Goal: Transaction & Acquisition: Subscribe to service/newsletter

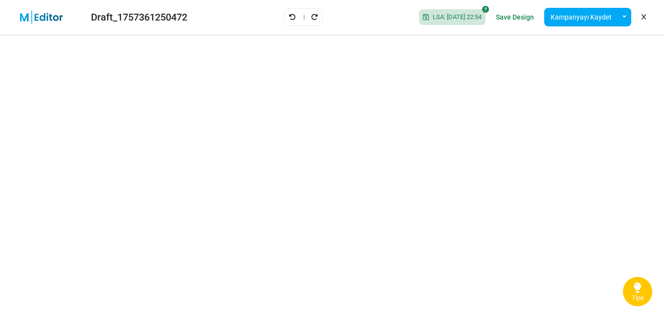
click at [648, 15] on div "LSA: 2025-09-08 22:54 Save Design Kampanyayı Kaydet Şablon Olarak Kaydet Bir Şa…" at bounding box center [533, 17] width 245 height 26
click at [643, 17] on icon at bounding box center [643, 17] width 4 height 0
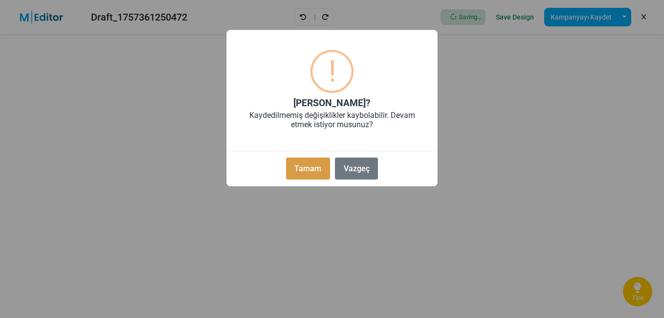
click at [313, 166] on button "Tamam" at bounding box center [308, 168] width 44 height 22
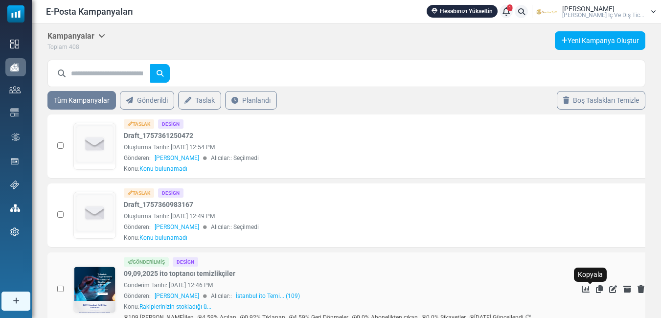
click at [596, 289] on icon "Kopyala" at bounding box center [599, 289] width 7 height 8
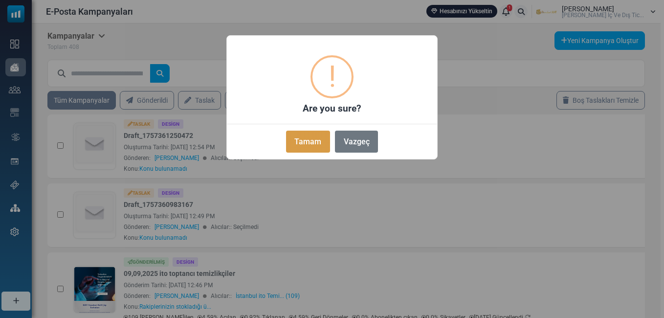
click at [294, 144] on button "Tamam" at bounding box center [308, 142] width 44 height 22
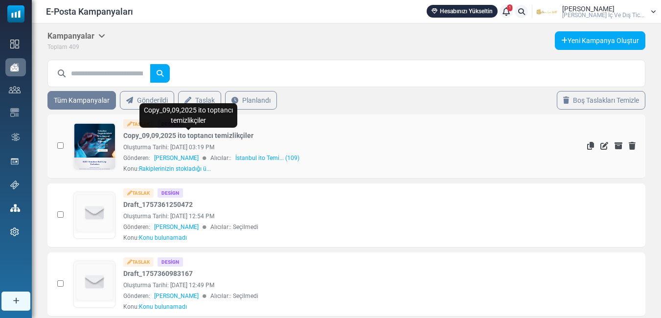
click at [176, 139] on link "Copy_09,09,2025 ito toptancı temizlikçiler" at bounding box center [188, 136] width 130 height 10
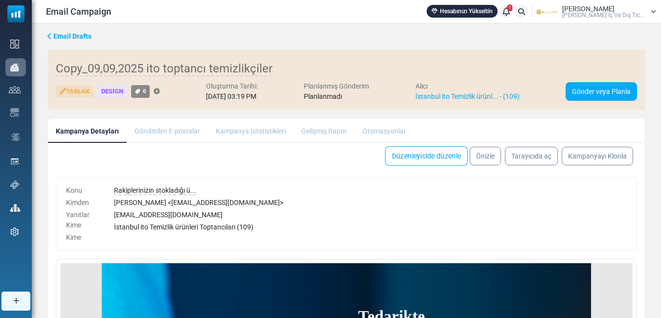
click at [421, 160] on link "Düzenleyicide düzenle" at bounding box center [426, 156] width 83 height 20
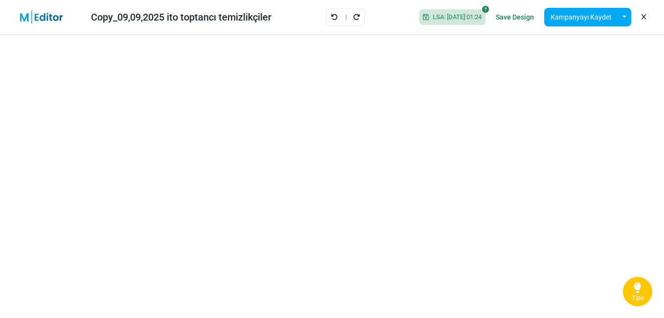
click at [644, 18] on icon at bounding box center [643, 17] width 4 height 0
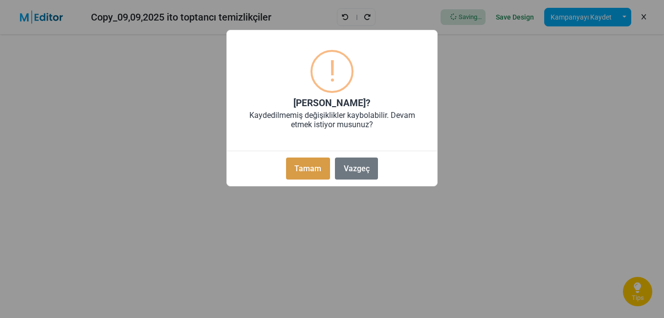
click at [313, 171] on button "Tamam" at bounding box center [308, 168] width 44 height 22
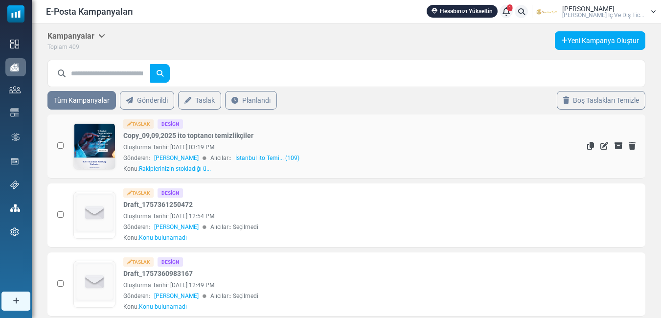
scroll to position [98, 0]
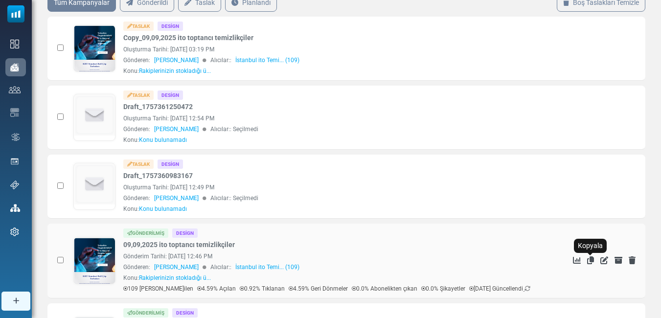
click at [590, 259] on icon "Kopyala" at bounding box center [590, 260] width 7 height 8
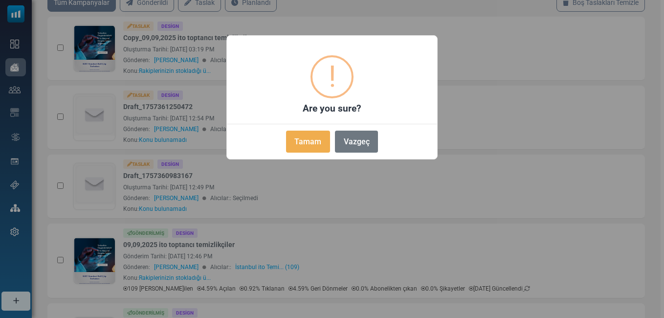
click at [296, 137] on button "Tamam" at bounding box center [308, 142] width 44 height 22
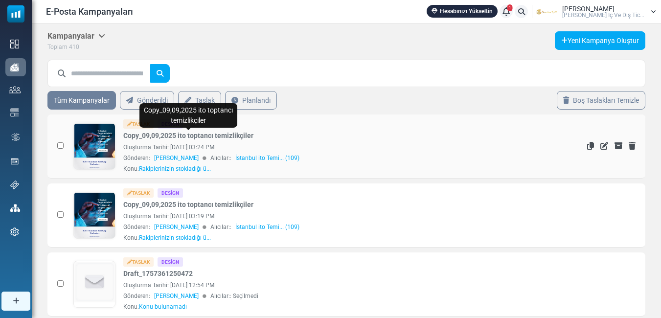
click at [223, 137] on link "Copy_09,09,2025 ito toptancı temizlikçiler" at bounding box center [188, 136] width 130 height 10
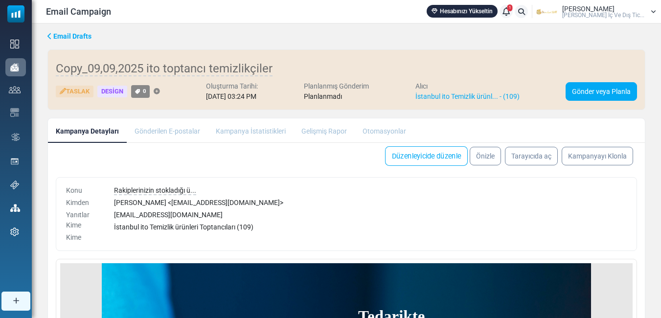
click at [428, 154] on link "Düzenleyicide düzenle" at bounding box center [426, 156] width 83 height 20
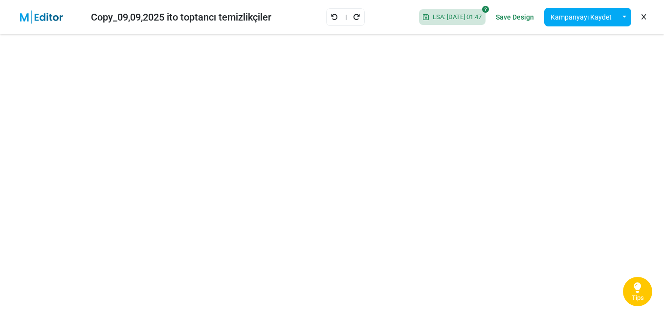
click at [644, 13] on link at bounding box center [643, 17] width 9 height 17
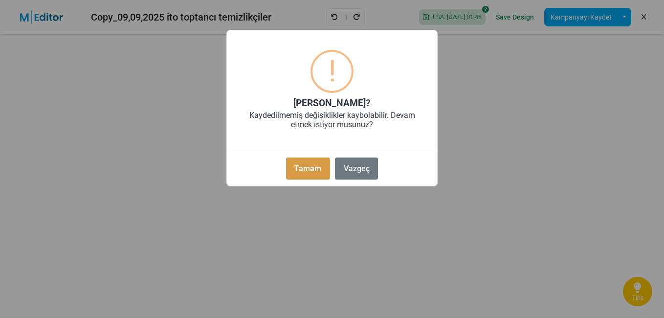
click at [305, 165] on button "Tamam" at bounding box center [308, 168] width 44 height 22
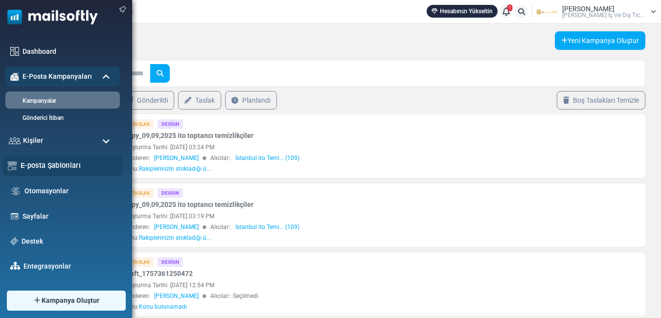
click at [48, 165] on link "E-posta Şablonları" at bounding box center [69, 165] width 97 height 11
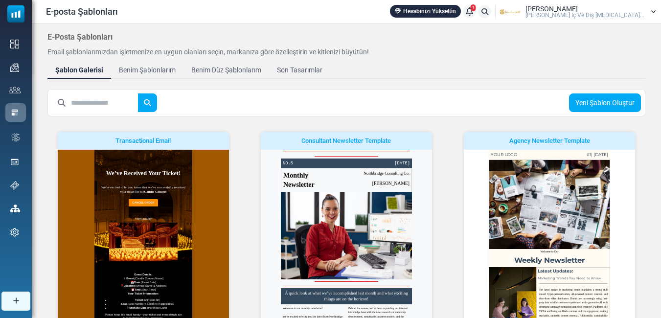
click at [108, 97] on input "text" at bounding box center [104, 102] width 67 height 19
type input "*******"
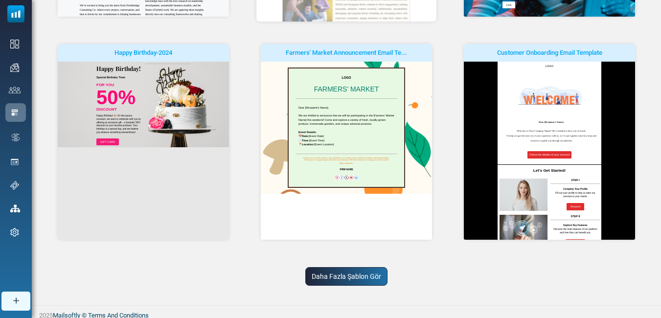
scroll to position [316, 0]
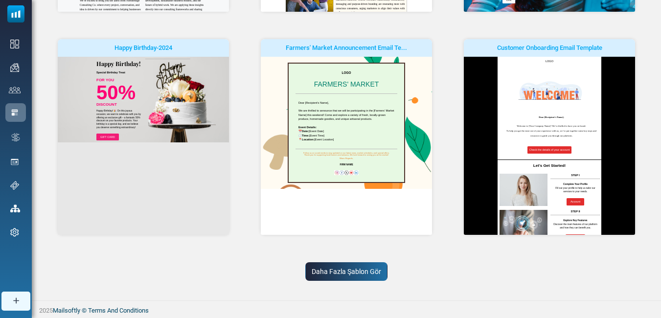
click at [364, 272] on link "Daha Fazla Şablon Gör" at bounding box center [346, 271] width 82 height 19
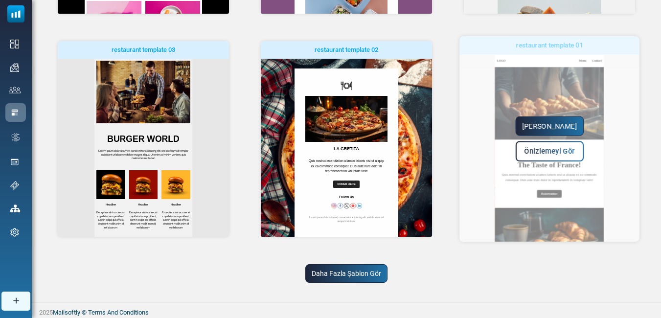
scroll to position [766, 0]
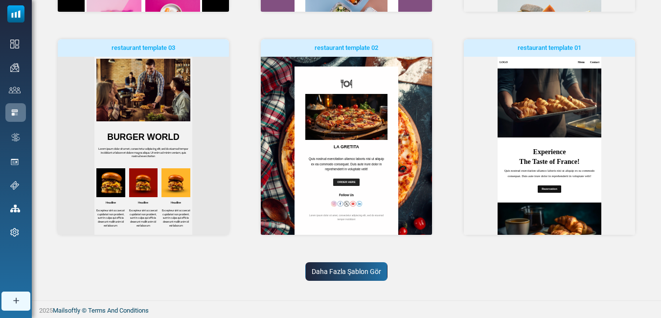
click at [347, 270] on link "Daha Fazla Şablon Gör" at bounding box center [346, 271] width 82 height 19
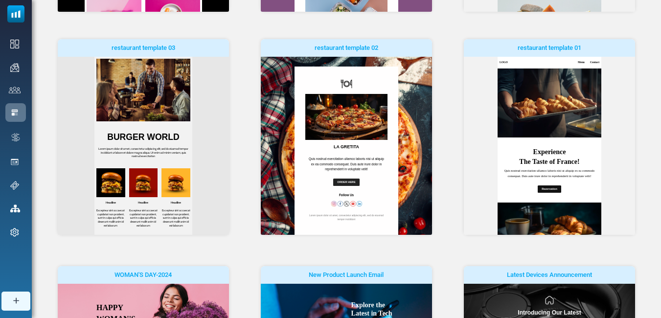
scroll to position [0, 0]
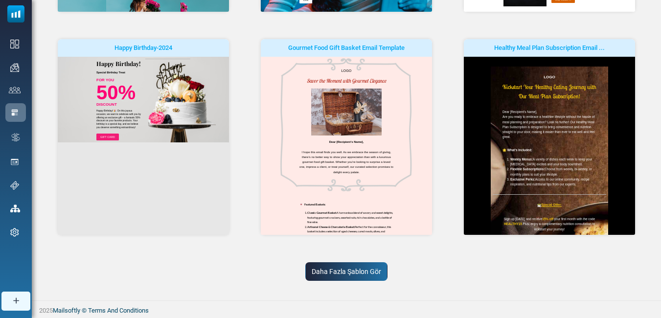
click at [360, 272] on link "Daha Fazla Şablon Gör" at bounding box center [346, 271] width 82 height 19
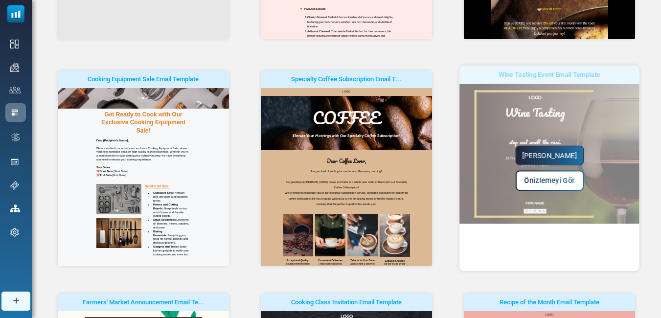
click at [552, 179] on span "Önizlemeyi Gör" at bounding box center [549, 181] width 50 height 8
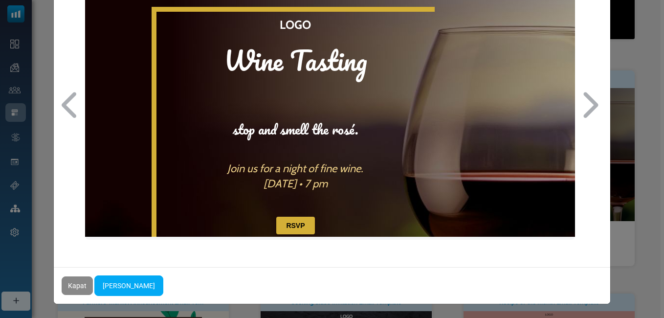
scroll to position [49, 0]
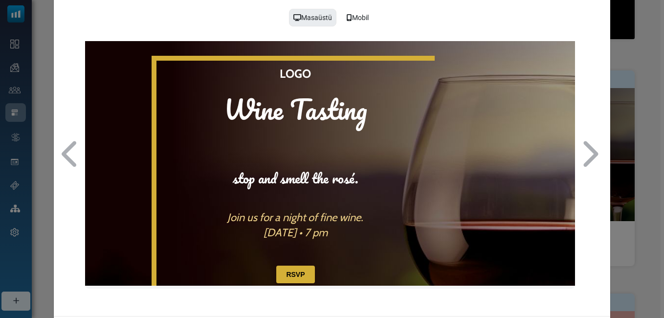
click at [437, 120] on div at bounding box center [464, 207] width 59 height 303
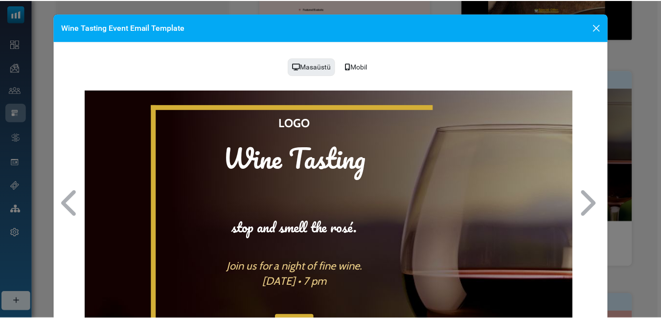
scroll to position [0, 0]
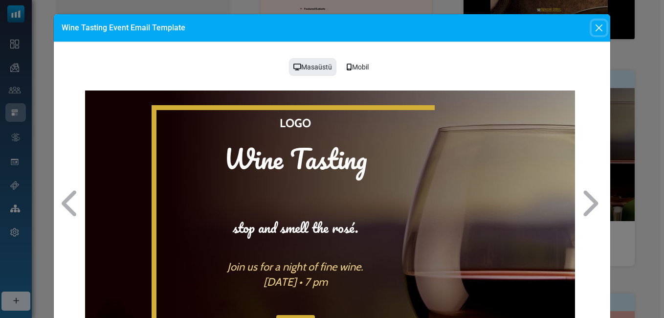
click at [597, 29] on button "Close" at bounding box center [599, 28] width 15 height 15
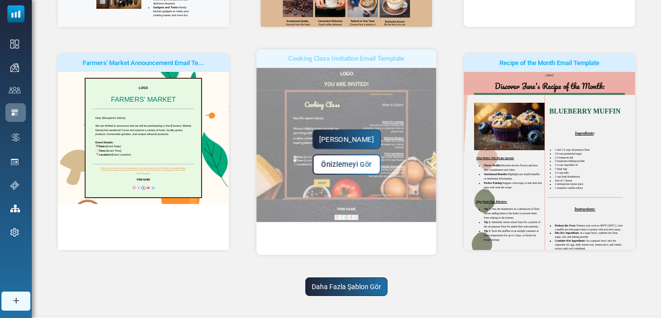
scroll to position [1665, 0]
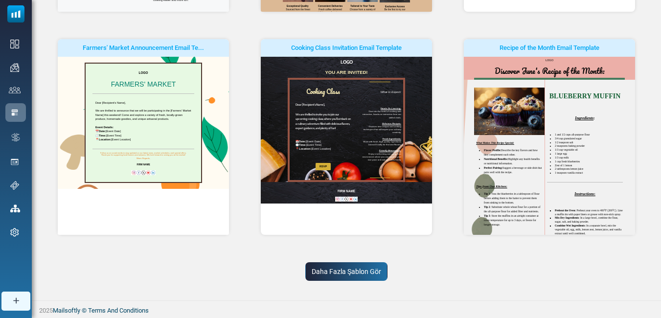
click at [374, 266] on link "Daha Fazla Şablon Gör" at bounding box center [346, 271] width 82 height 19
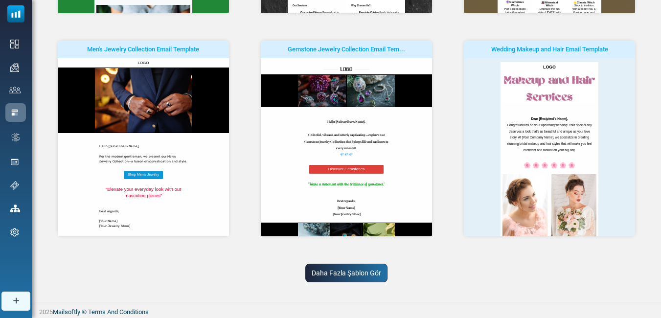
scroll to position [2115, 0]
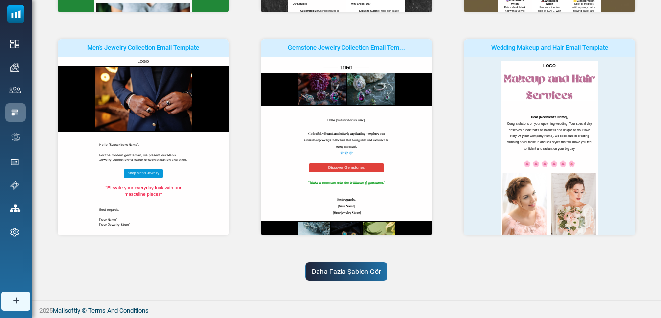
click at [354, 271] on link "Daha Fazla Şablon Gör" at bounding box center [346, 271] width 82 height 19
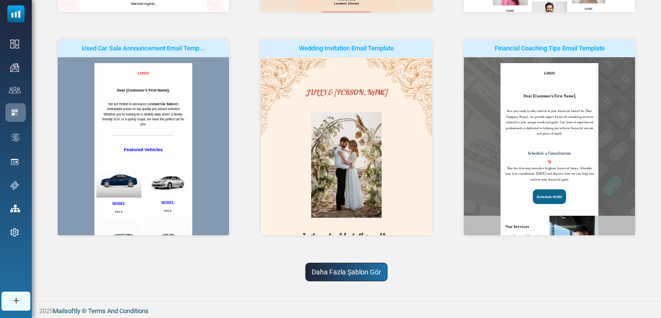
scroll to position [2565, 0]
click at [335, 265] on link "Daha Fazla Şablon Gör" at bounding box center [346, 271] width 82 height 19
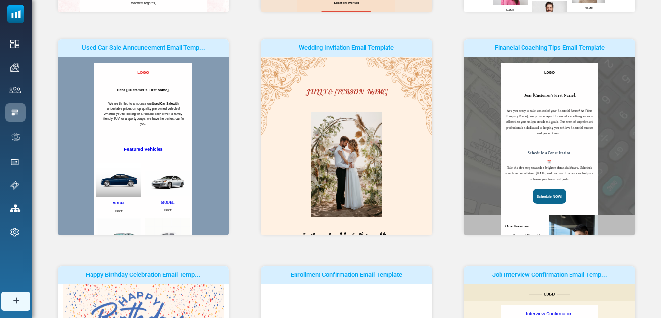
scroll to position [0, 0]
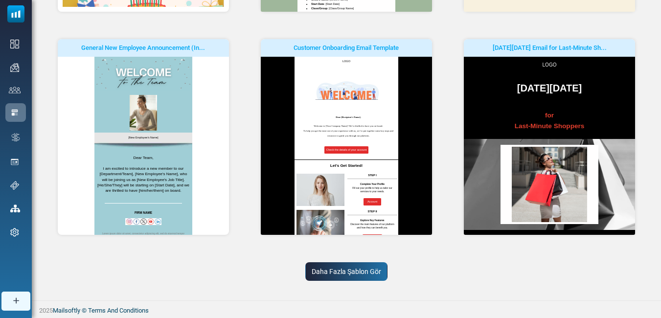
click at [376, 267] on link "Daha Fazla Şablon Gör" at bounding box center [346, 271] width 82 height 19
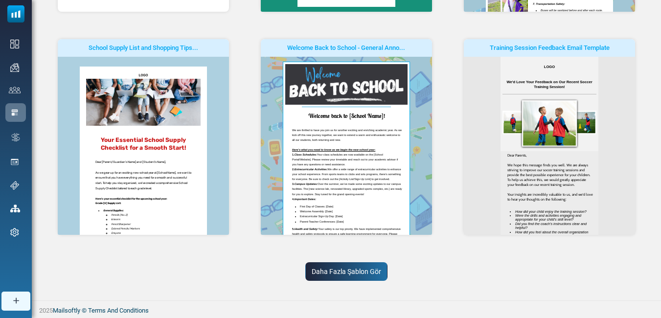
click at [365, 270] on link "Daha Fazla Şablon Gör" at bounding box center [346, 271] width 82 height 19
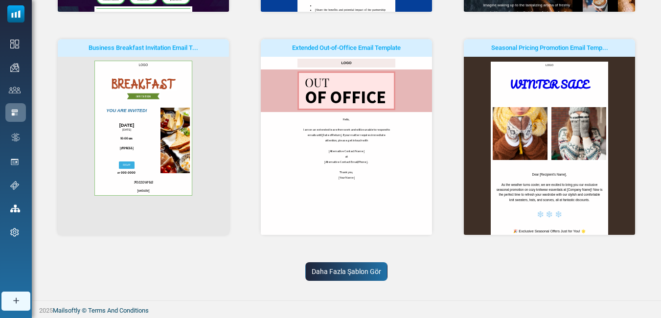
click at [334, 269] on link "Daha Fazla Şablon Gör" at bounding box center [346, 271] width 82 height 19
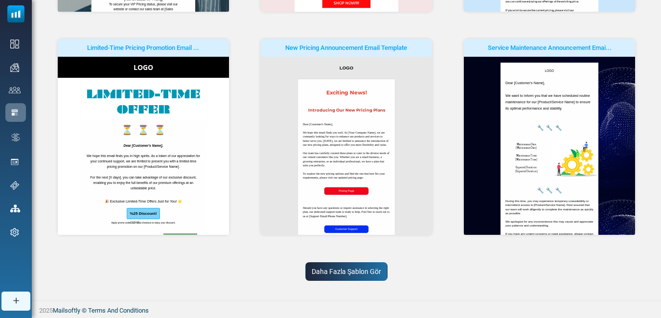
click at [339, 276] on link "Daha Fazla Şablon Gör" at bounding box center [346, 271] width 82 height 19
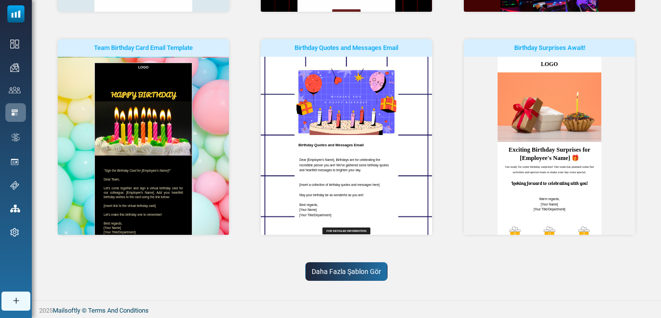
click at [369, 270] on link "Daha Fazla Şablon Gör" at bounding box center [346, 271] width 82 height 19
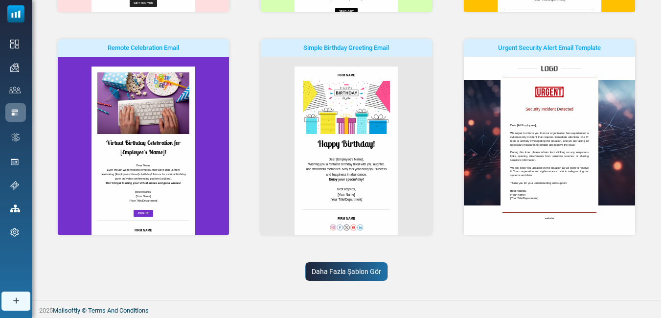
click at [343, 267] on link "Daha Fazla Şablon Gör" at bounding box center [346, 271] width 82 height 19
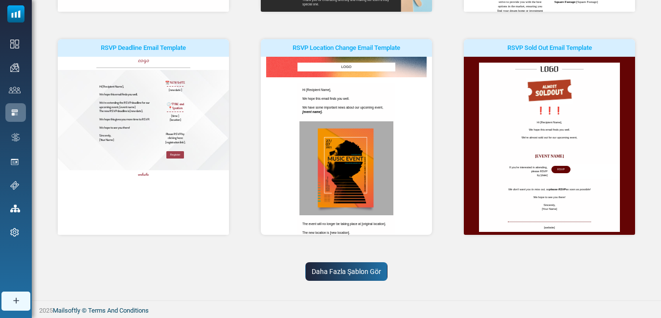
click at [350, 271] on link "Daha Fazla Şablon Gör" at bounding box center [346, 271] width 82 height 19
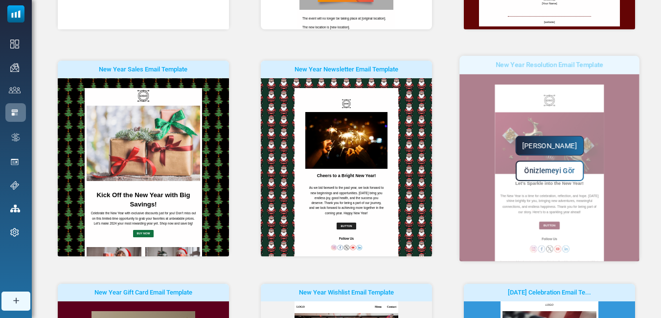
click at [557, 170] on span "Önizlemeyi Gör" at bounding box center [549, 171] width 50 height 8
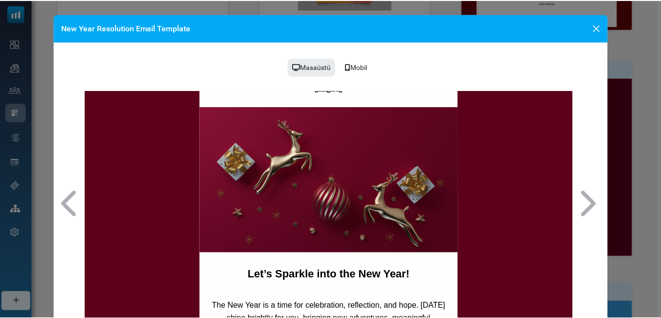
scroll to position [67, 0]
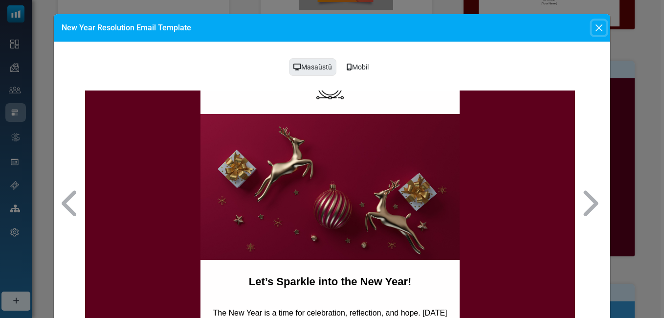
click at [598, 30] on button "Close" at bounding box center [599, 28] width 15 height 15
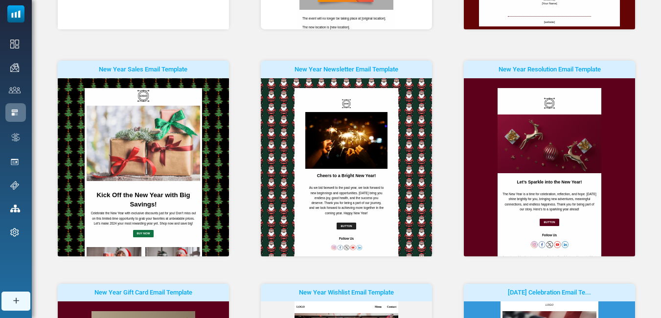
scroll to position [0, 0]
click at [0, 0] on link "Yapmaya Başla" at bounding box center [0, 0] width 0 height 0
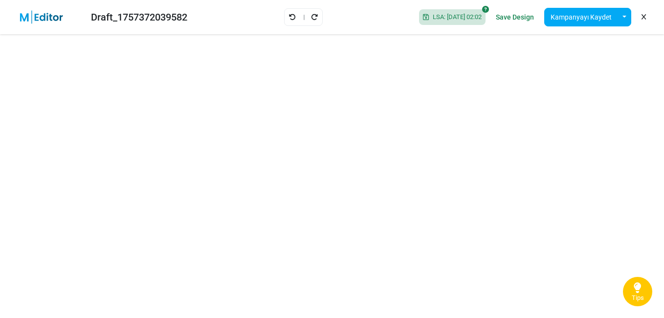
click at [631, 300] on link "Tips" at bounding box center [637, 291] width 29 height 29
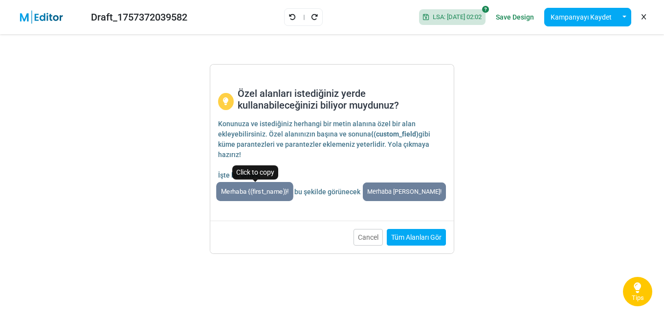
click at [265, 191] on span "Merhaba {(first_name)}!" at bounding box center [254, 191] width 77 height 19
click at [372, 234] on button "Cancel" at bounding box center [368, 237] width 29 height 17
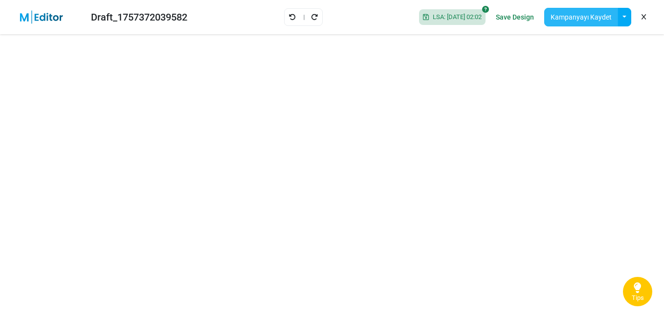
click at [580, 16] on button "Kampanyayı Kaydet" at bounding box center [581, 17] width 74 height 19
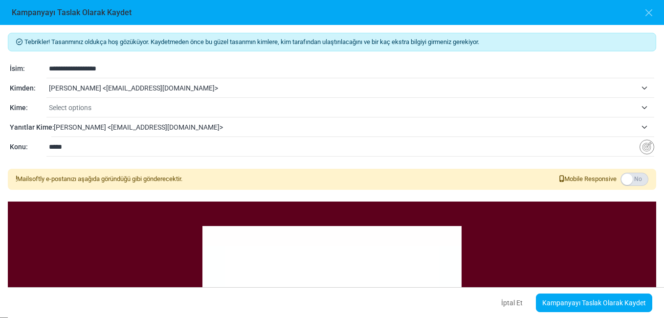
click at [110, 108] on span "Select options" at bounding box center [343, 108] width 588 height 12
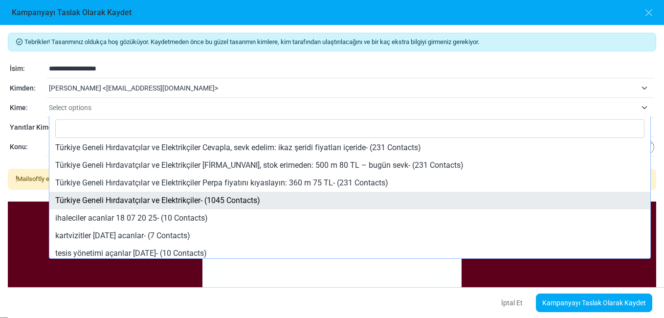
scroll to position [147, 0]
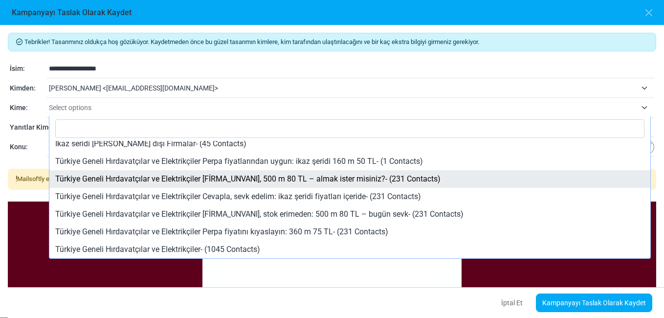
select select "*****"
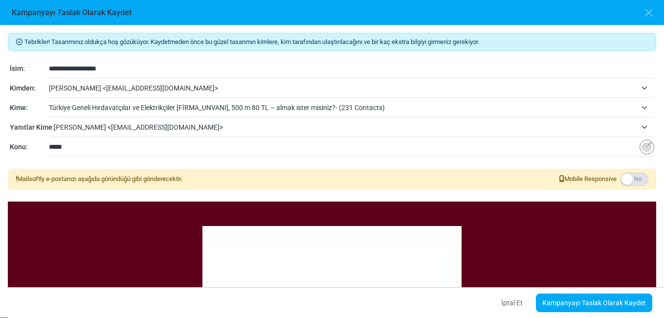
click at [88, 152] on input "*****" at bounding box center [344, 146] width 591 height 19
click at [642, 149] on img "Insert Variable" at bounding box center [647, 146] width 15 height 15
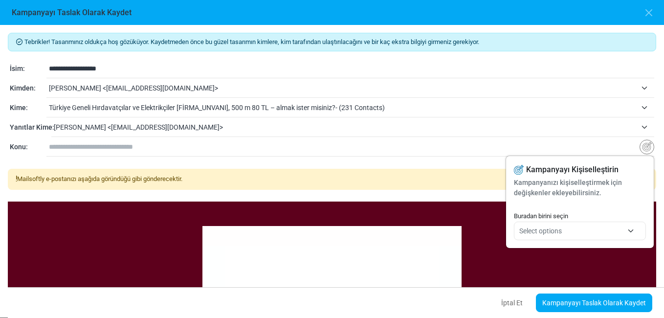
click at [627, 236] on span "Select options" at bounding box center [579, 231] width 121 height 18
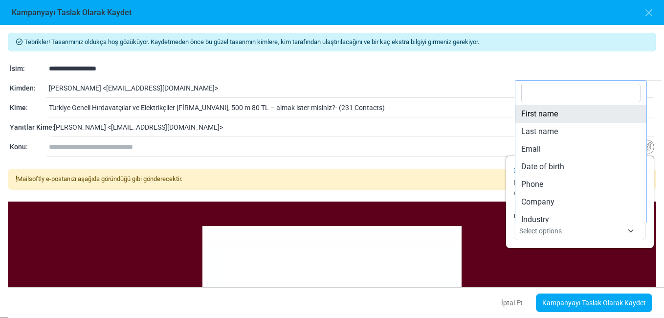
type input "**********"
select select "**********"
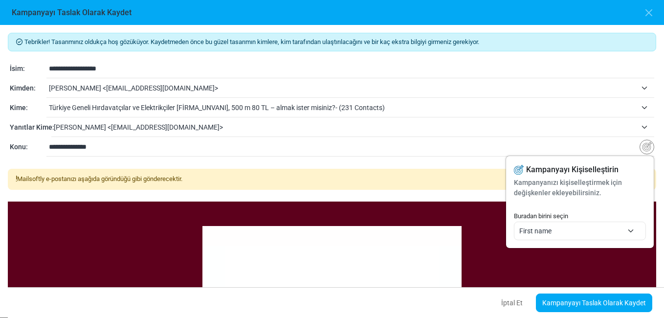
click at [137, 146] on input "**********" at bounding box center [344, 146] width 591 height 19
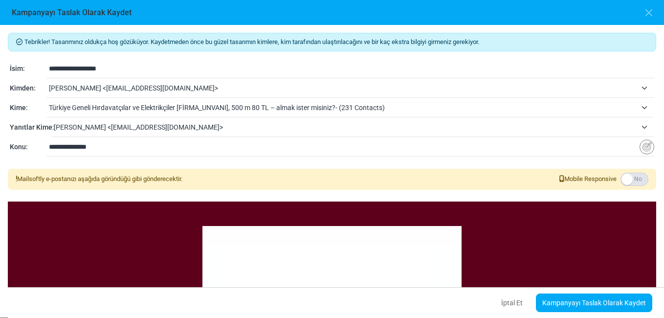
click at [180, 147] on input "**********" at bounding box center [344, 146] width 591 height 19
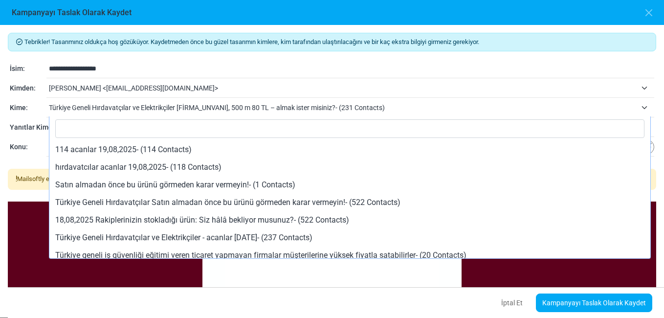
click at [282, 106] on span "Türkiye Geneli Hırdavatçılar ve Elektrikçiler [FİRMA_UNVANI], 500 m 80 TL – alm…" at bounding box center [343, 108] width 588 height 12
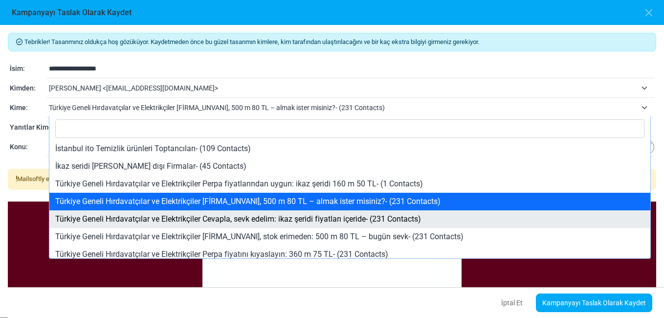
scroll to position [110, 0]
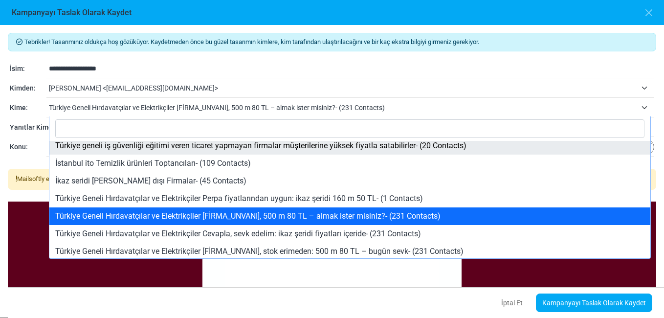
click at [215, 128] on input "Search" at bounding box center [349, 128] width 589 height 19
click at [344, 100] on span "Türkiye Geneli Hırdavatçılar ve Elektrikçiler [FİRMA_UNVANI], 500 m 80 TL – alm…" at bounding box center [351, 108] width 605 height 18
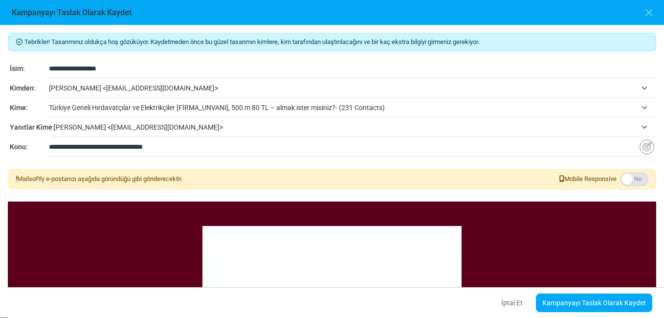
click at [175, 148] on input "**********" at bounding box center [344, 146] width 591 height 19
type input "**********"
click at [249, 106] on span "Türkiye Geneli Hırdavatçılar ve Elektrikçiler [FİRMA_UNVANI], 500 m 80 TL – alm…" at bounding box center [343, 108] width 588 height 12
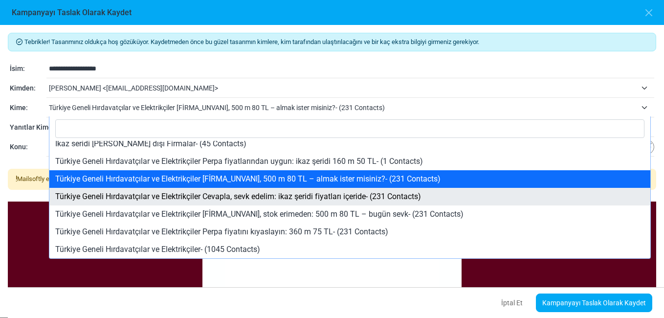
scroll to position [196, 0]
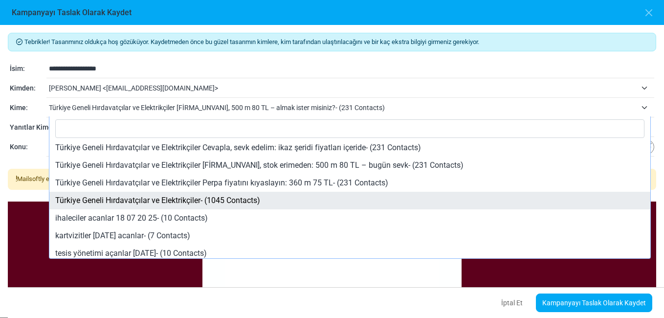
select select "*****"
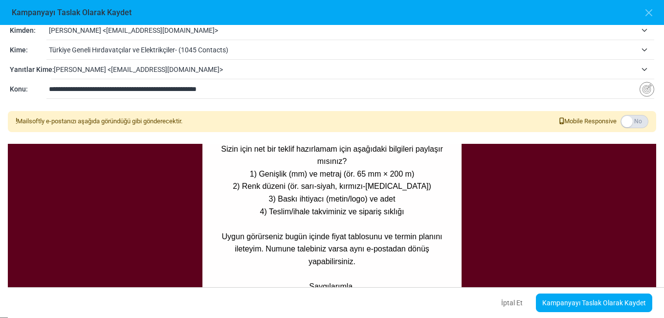
scroll to position [594, 0]
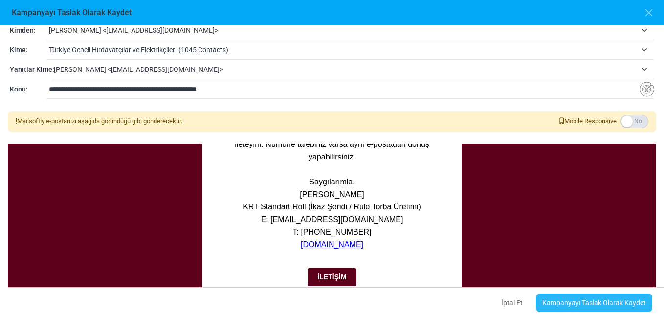
click at [606, 298] on link "Kampanyayı Taslak Olarak Kaydet" at bounding box center [594, 302] width 116 height 19
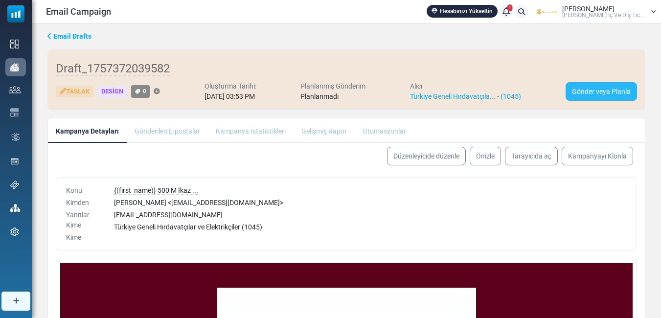
click at [599, 94] on link "Gönder veya Planla" at bounding box center [600, 91] width 71 height 19
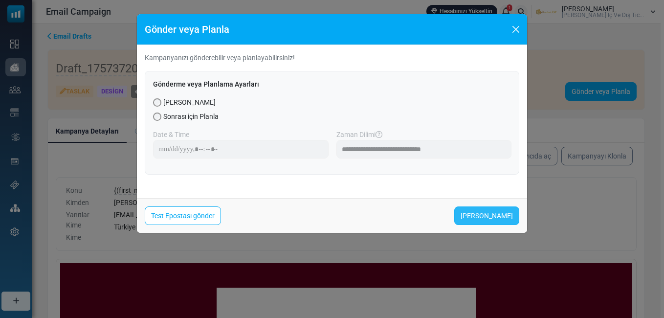
click at [503, 214] on link "[PERSON_NAME]" at bounding box center [486, 215] width 65 height 19
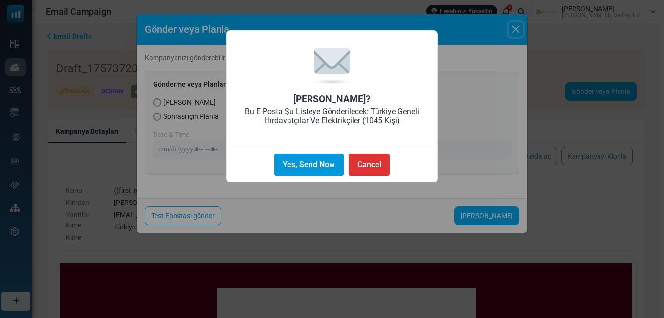
click at [294, 162] on button "Yes, Send Now" at bounding box center [308, 165] width 69 height 22
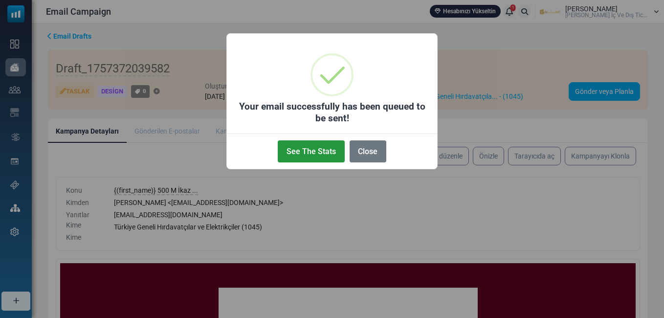
click at [297, 154] on button "See The Stats" at bounding box center [311, 151] width 66 height 22
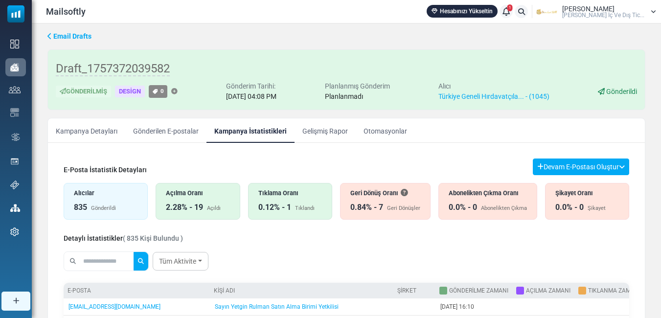
click at [190, 198] on div "Açılma Oranı 2.28% - 19 Açıldı" at bounding box center [197, 201] width 84 height 37
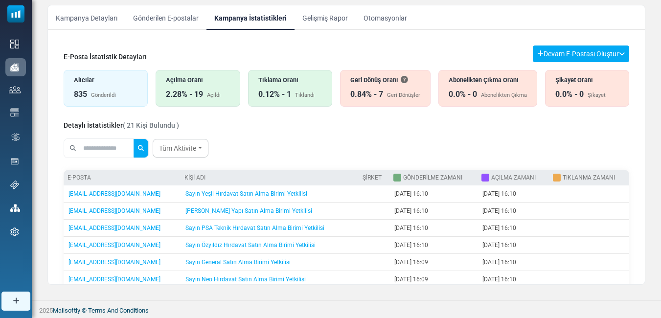
click at [288, 90] on div "0.12% - 1" at bounding box center [274, 94] width 33 height 12
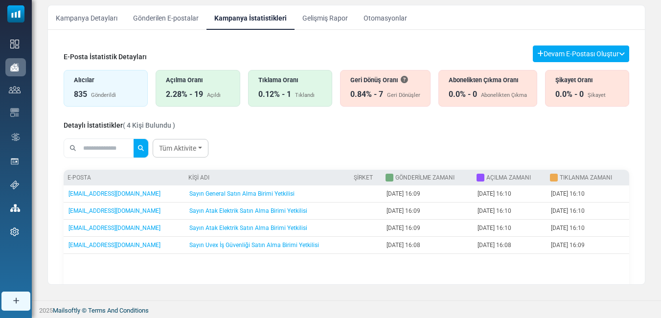
click at [289, 78] on div "Tıklama Oranı" at bounding box center [290, 79] width 64 height 9
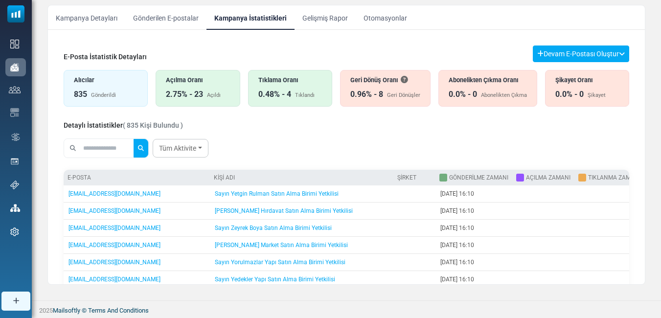
click at [279, 94] on div "0.48% - 4" at bounding box center [274, 94] width 33 height 12
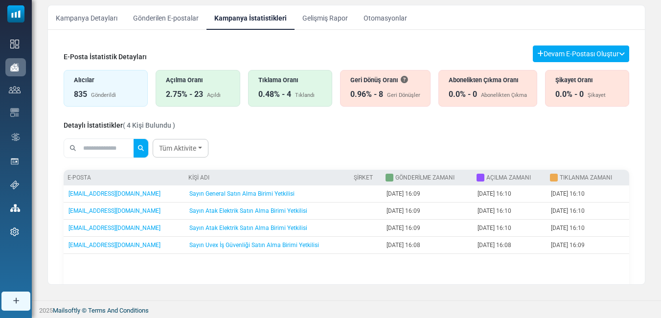
click at [197, 85] on div "Açılma Oranı" at bounding box center [198, 79] width 64 height 9
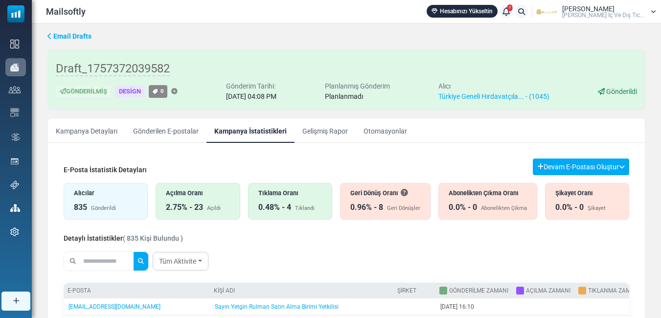
click at [396, 194] on div "Geri Dönüş Oranı" at bounding box center [385, 192] width 70 height 9
